Goal: Task Accomplishment & Management: Complete application form

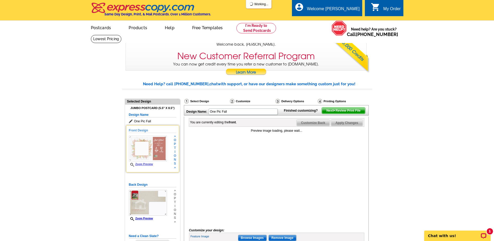
click at [162, 151] on img at bounding box center [148, 149] width 38 height 26
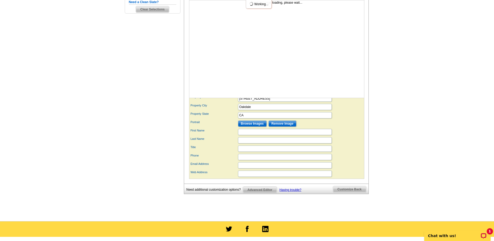
scroll to position [235, 0]
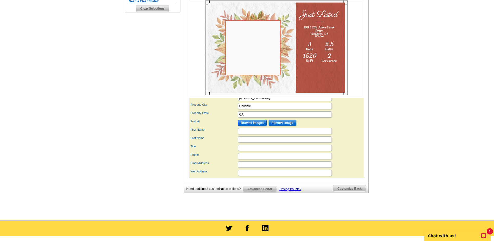
click at [252, 126] on input "Browse Images" at bounding box center [252, 123] width 29 height 6
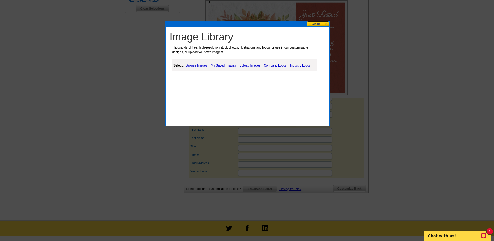
click at [252, 65] on link "Upload Images" at bounding box center [250, 65] width 24 height 6
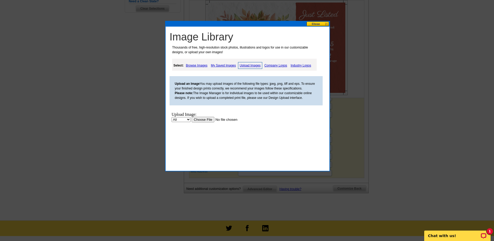
scroll to position [0, 0]
click at [200, 120] on input "file" at bounding box center [225, 119] width 66 height 5
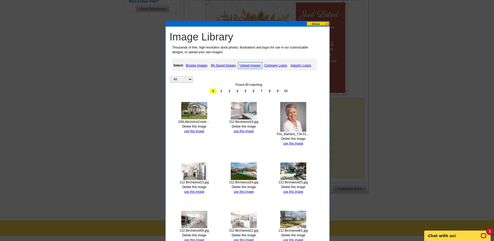
click at [200, 113] on img at bounding box center [194, 110] width 26 height 17
click at [194, 131] on link "use this image" at bounding box center [194, 131] width 20 height 4
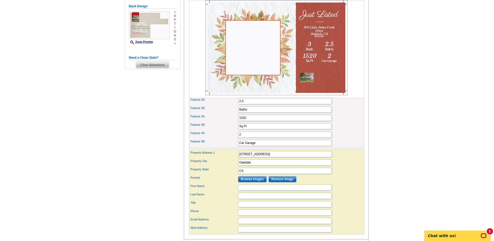
scroll to position [178, 0]
click at [305, 80] on img at bounding box center [277, 47] width 142 height 95
click at [312, 78] on img at bounding box center [277, 47] width 142 height 95
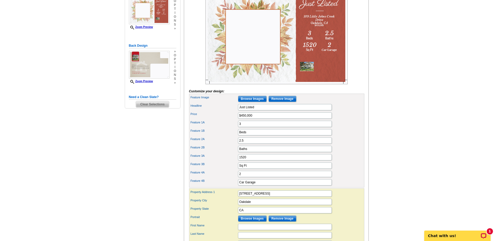
scroll to position [100, 0]
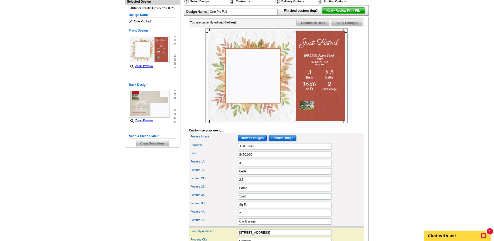
click at [256, 141] on input "Browse Images" at bounding box center [252, 138] width 29 height 6
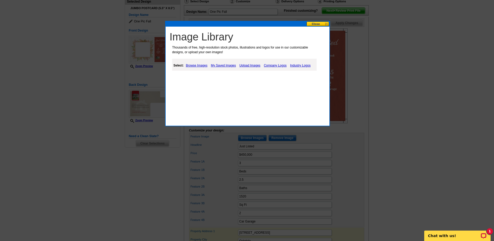
click at [196, 64] on link "Browse Images" at bounding box center [197, 65] width 24 height 6
click at [196, 64] on link "Browse Images" at bounding box center [197, 65] width 25 height 7
click at [224, 64] on link "My Saved Images" at bounding box center [224, 65] width 28 height 6
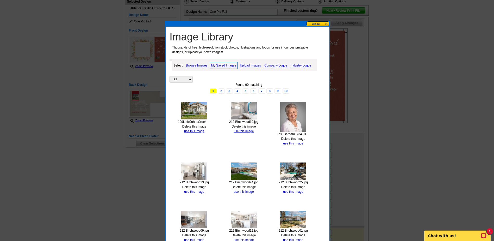
click at [193, 110] on img at bounding box center [194, 110] width 26 height 17
click at [194, 131] on link "use this image" at bounding box center [194, 131] width 20 height 4
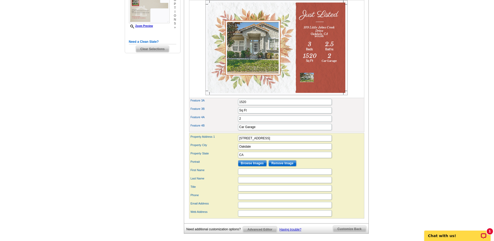
scroll to position [209, 0]
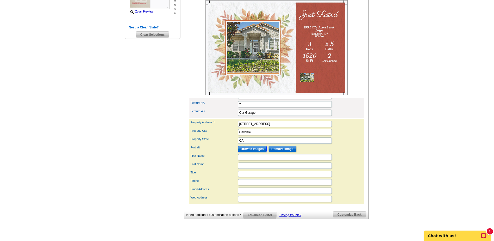
click at [260, 152] on input "Browse Images" at bounding box center [252, 149] width 29 height 6
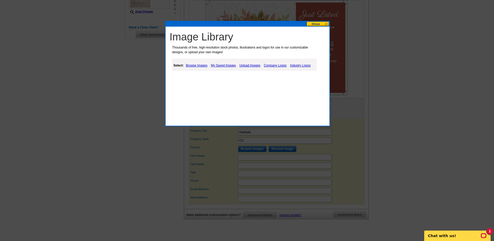
click at [251, 64] on link "Upload Images" at bounding box center [250, 65] width 24 height 6
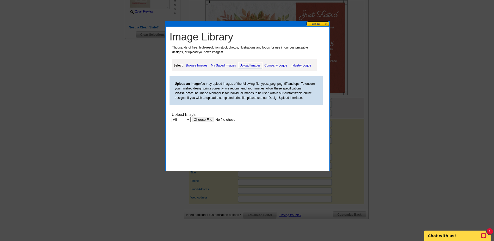
scroll to position [0, 0]
click at [205, 119] on input "file" at bounding box center [225, 119] width 66 height 5
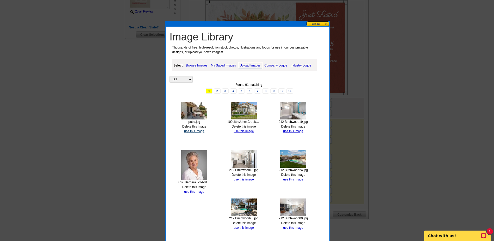
click at [193, 131] on link "use this image" at bounding box center [194, 131] width 20 height 4
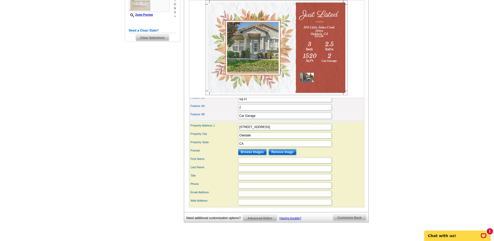
scroll to position [209, 0]
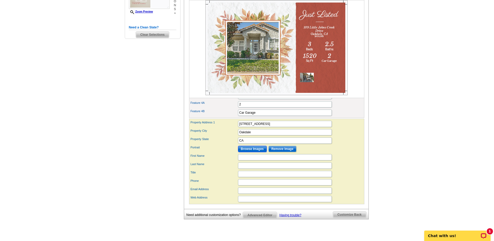
click at [253, 152] on input "Browse Images" at bounding box center [252, 149] width 29 height 6
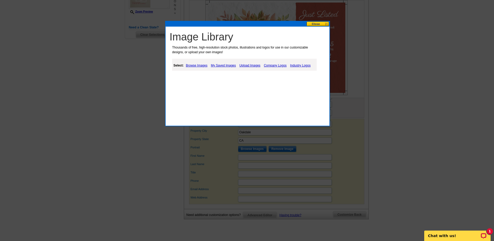
click at [224, 64] on link "My Saved Images" at bounding box center [224, 65] width 28 height 6
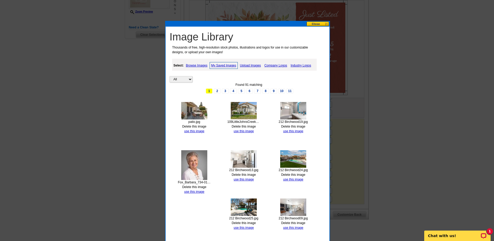
click at [194, 169] on img at bounding box center [194, 165] width 26 height 30
click at [194, 190] on link "use this image" at bounding box center [194, 192] width 20 height 4
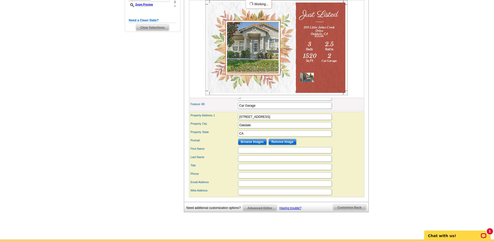
scroll to position [235, 0]
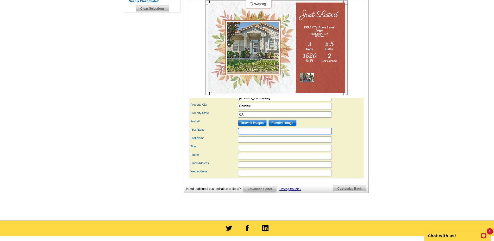
click at [248, 134] on input "First Name" at bounding box center [285, 131] width 94 height 6
type input "[PERSON_NAME]"
type input "Fox"
type input "Realtor"
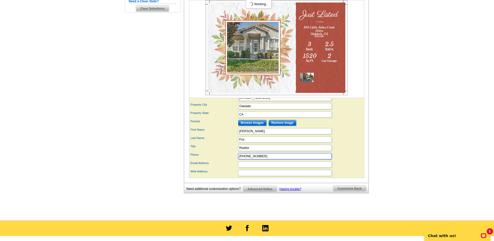
type input "209-499-3424"
click at [242, 168] on input "Email Address" at bounding box center [285, 164] width 94 height 6
type input "barbara@othersrealty.com"
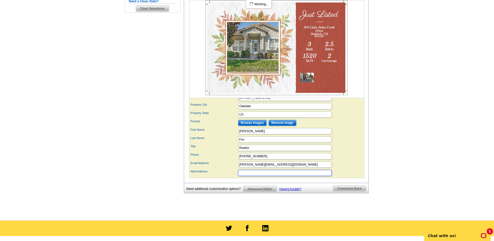
click at [240, 176] on input "Web Address" at bounding box center [285, 173] width 94 height 6
type input "www.othersrealty.com"
click at [312, 193] on div "Need additional customization options? Advanced Editor Having trouble? Customiz…" at bounding box center [276, 188] width 185 height 10
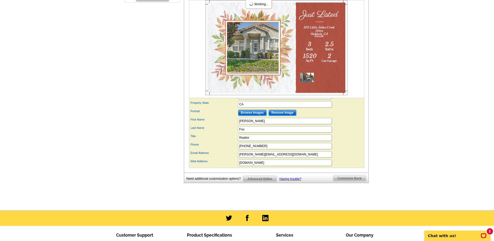
scroll to position [230, 0]
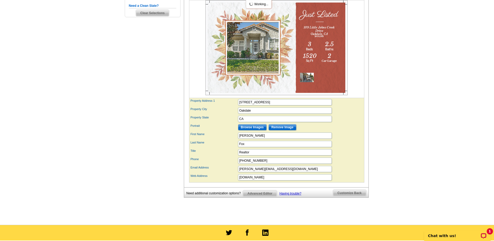
click at [355, 156] on div "Title Realtor" at bounding box center [276, 152] width 173 height 8
click at [223, 178] on label "Web Address" at bounding box center [214, 176] width 47 height 4
click at [238, 180] on input "www.othersrealty.com" at bounding box center [285, 177] width 94 height 6
click at [223, 181] on div "Web Address www.othersrealty.com" at bounding box center [276, 177] width 173 height 8
click at [348, 196] on span "Customize Back" at bounding box center [349, 193] width 33 height 6
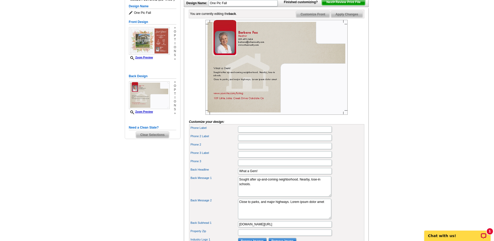
scroll to position [100, 0]
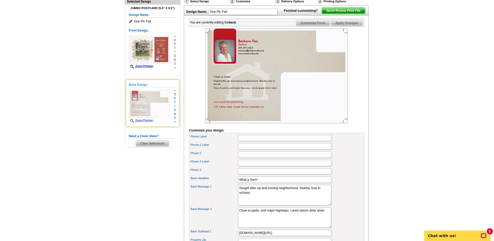
click at [140, 101] on img at bounding box center [149, 104] width 41 height 28
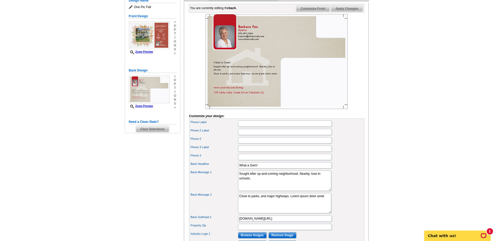
scroll to position [90, 0]
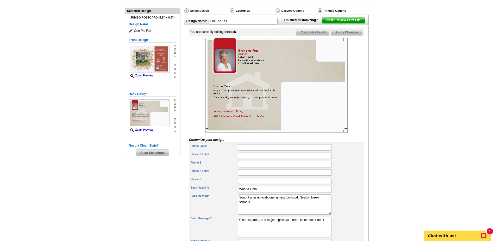
click at [216, 96] on img at bounding box center [277, 85] width 142 height 95
click at [215, 100] on img at bounding box center [277, 85] width 142 height 95
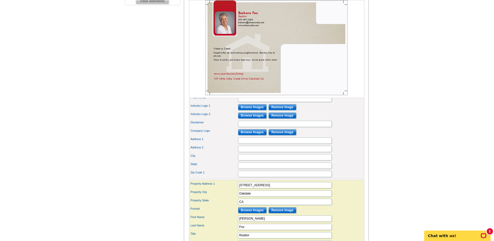
scroll to position [247, 0]
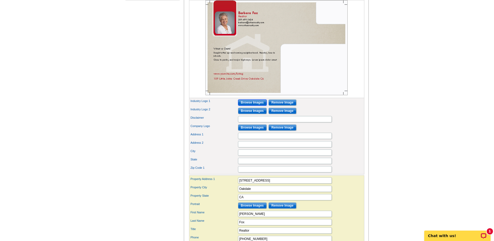
click at [249, 106] on input "Browse Images" at bounding box center [252, 102] width 29 height 6
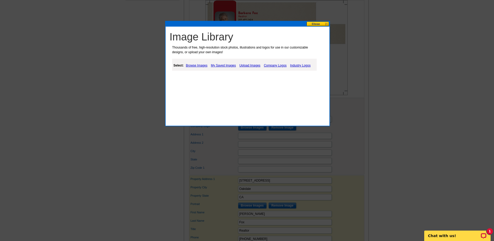
click at [226, 63] on link "My Saved Images" at bounding box center [224, 65] width 28 height 6
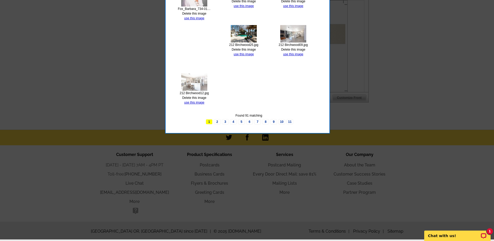
scroll to position [429, 0]
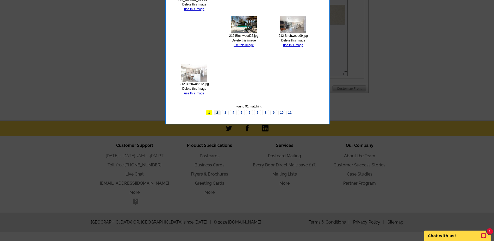
click at [217, 112] on link "2" at bounding box center [217, 112] width 7 height 5
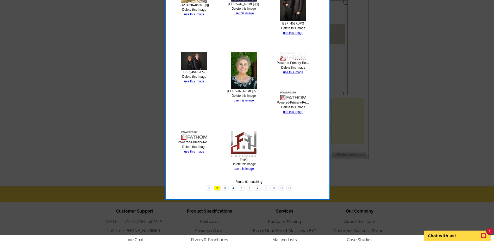
scroll to position [377, 0]
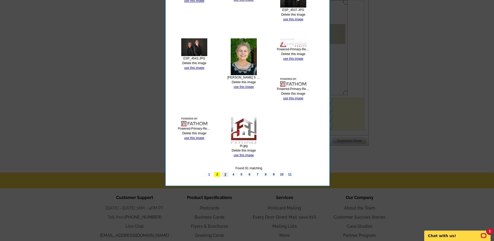
click at [225, 175] on link "3" at bounding box center [225, 174] width 7 height 5
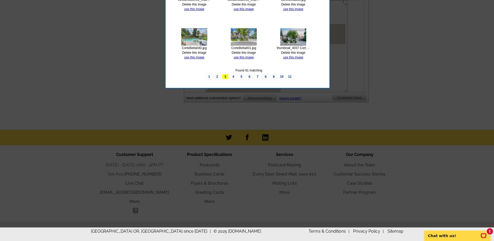
scroll to position [429, 0]
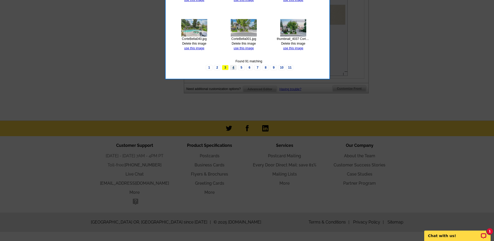
click at [234, 69] on link "4" at bounding box center [233, 67] width 7 height 5
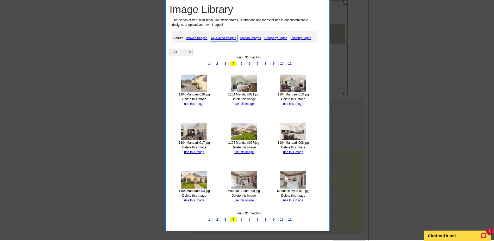
scroll to position [273, 0]
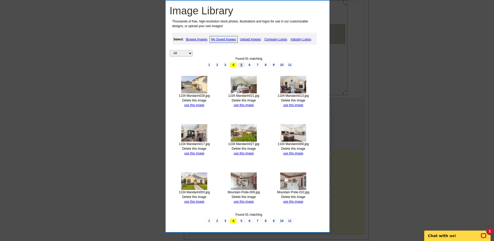
click at [240, 65] on link "5" at bounding box center [241, 64] width 7 height 5
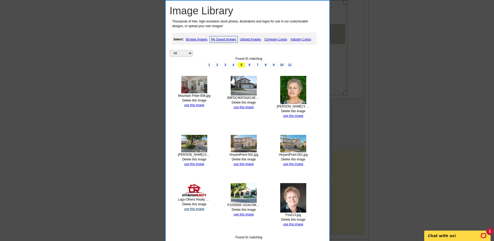
click at [192, 209] on link "use this image" at bounding box center [194, 209] width 20 height 4
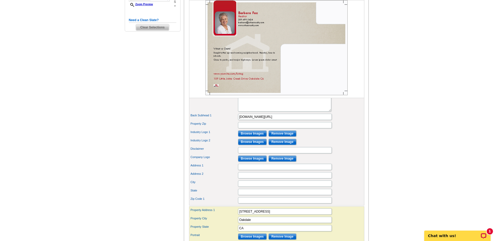
scroll to position [209, 0]
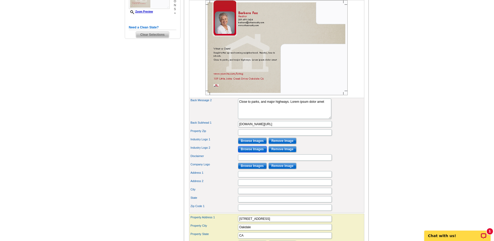
click at [251, 152] on input "Browse Images" at bounding box center [252, 149] width 29 height 6
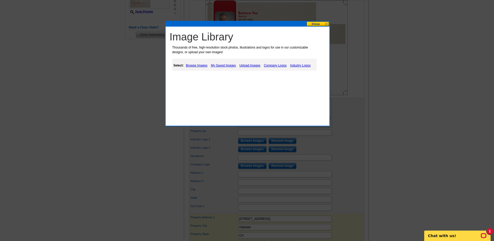
click at [222, 66] on link "My Saved Images" at bounding box center [224, 65] width 28 height 6
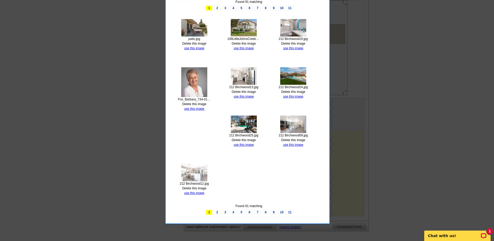
scroll to position [339, 0]
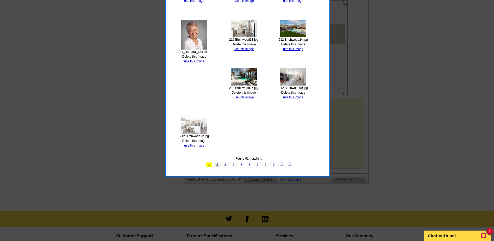
click at [218, 164] on link "2" at bounding box center [217, 164] width 7 height 5
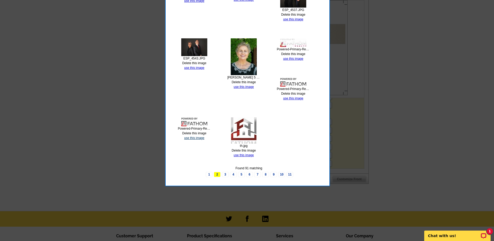
click at [192, 137] on link "use this image" at bounding box center [194, 138] width 20 height 4
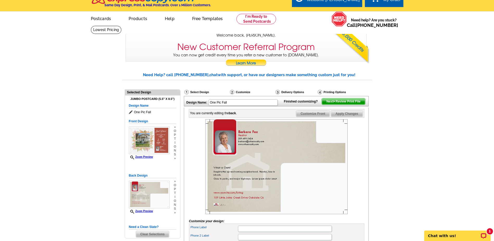
scroll to position [0, 0]
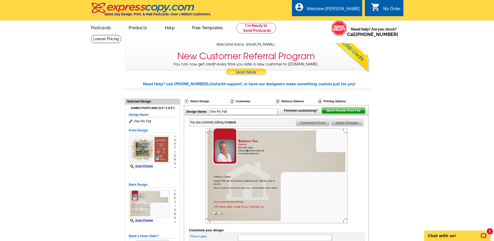
click at [342, 114] on span "Next Review Print File" at bounding box center [343, 110] width 43 height 6
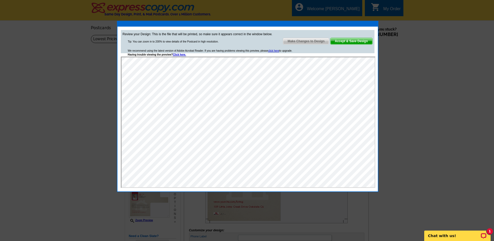
click at [350, 41] on span "Accept & Save Design" at bounding box center [352, 41] width 42 height 6
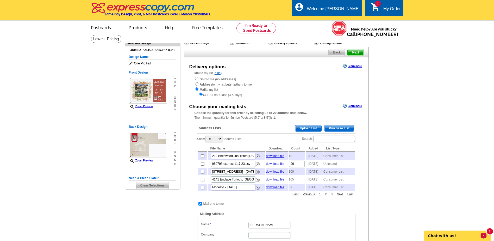
click at [439, 234] on p "Chat with us!" at bounding box center [455, 236] width 52 height 4
